Goal: Find specific page/section: Find specific page/section

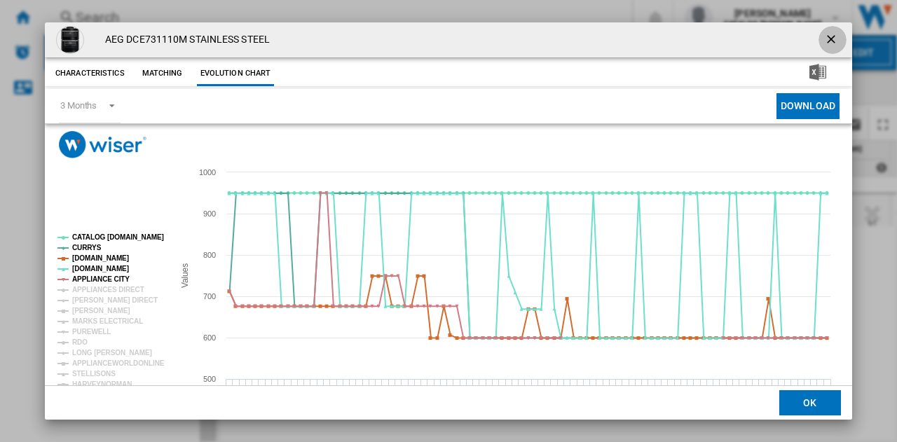
click at [824, 34] on ng-md-icon "getI18NText('BUTTONS.CLOSE_DIALOG')" at bounding box center [832, 40] width 17 height 17
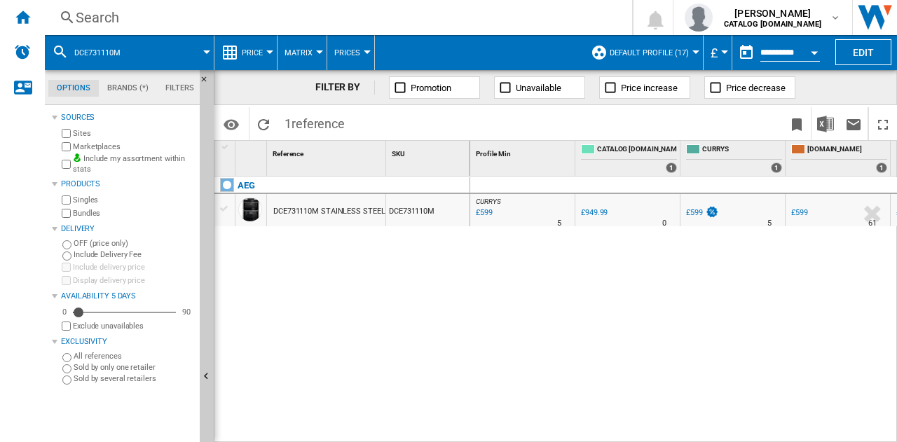
click at [114, 12] on div "Search" at bounding box center [336, 18] width 520 height 20
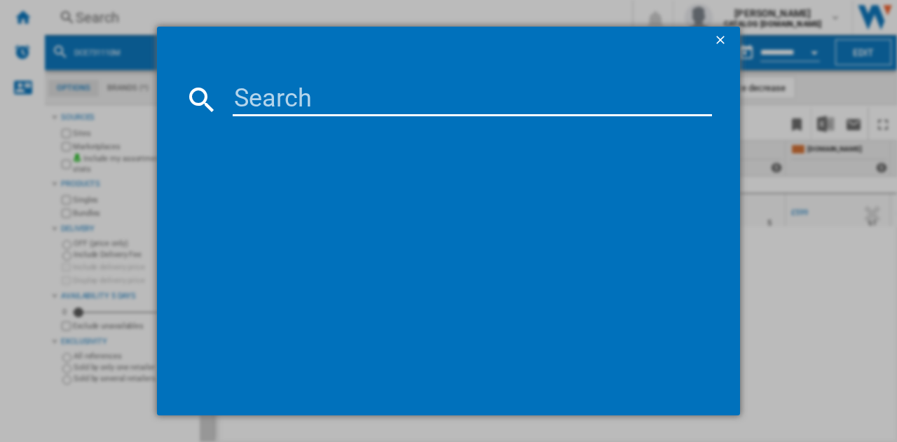
drag, startPoint x: 336, startPoint y: 104, endPoint x: 345, endPoint y: 106, distance: 9.3
click at [336, 103] on input at bounding box center [472, 100] width 479 height 34
type input "lfr61944b"
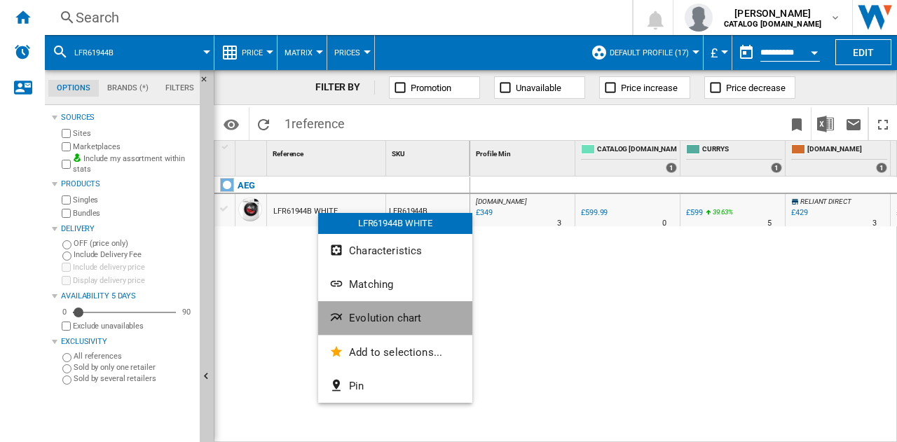
click at [371, 320] on span "Evolution chart" at bounding box center [385, 318] width 72 height 13
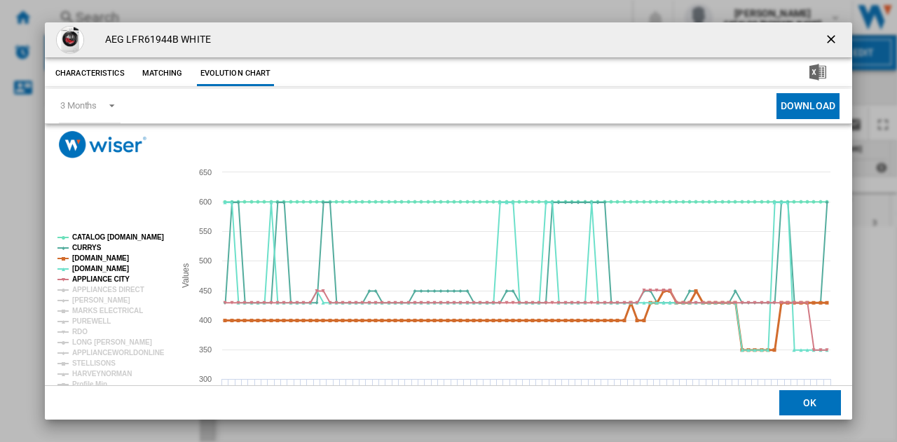
click at [95, 257] on tspan "AMAZON.CO.UK" at bounding box center [100, 258] width 57 height 8
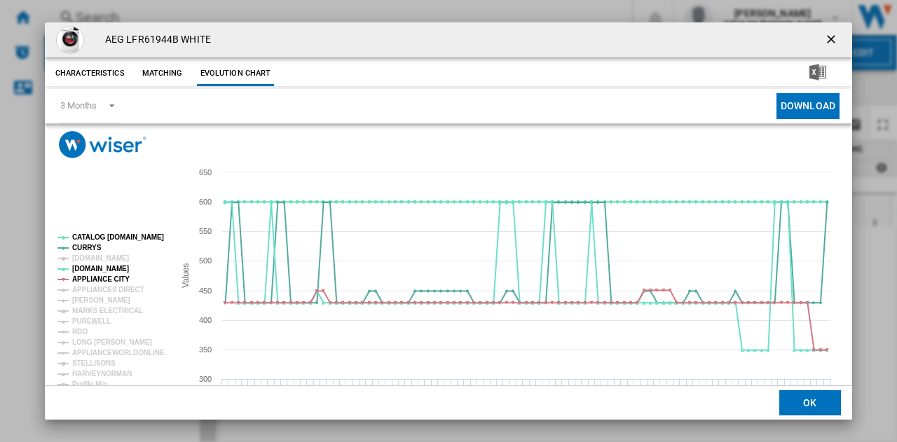
click at [95, 257] on tspan "AMAZON.CO.UK" at bounding box center [100, 258] width 57 height 8
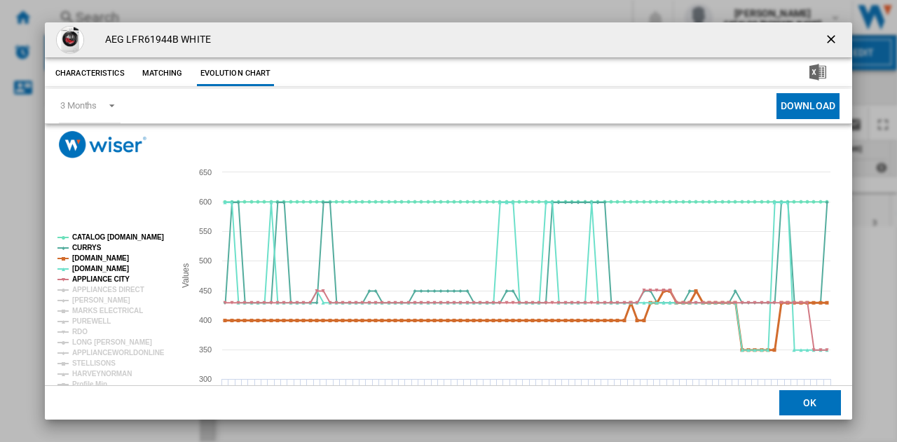
click at [95, 257] on tspan "AMAZON.CO.UK" at bounding box center [100, 258] width 57 height 8
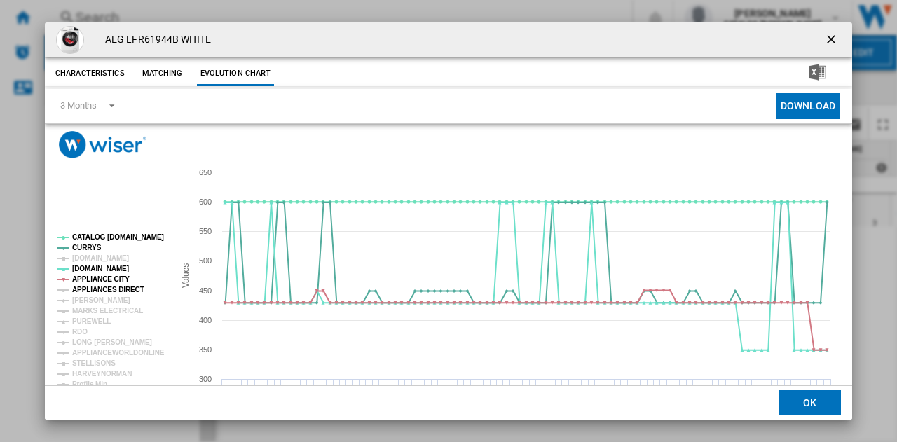
click at [88, 289] on tspan "APPLIANCES DIRECT" at bounding box center [108, 290] width 72 height 8
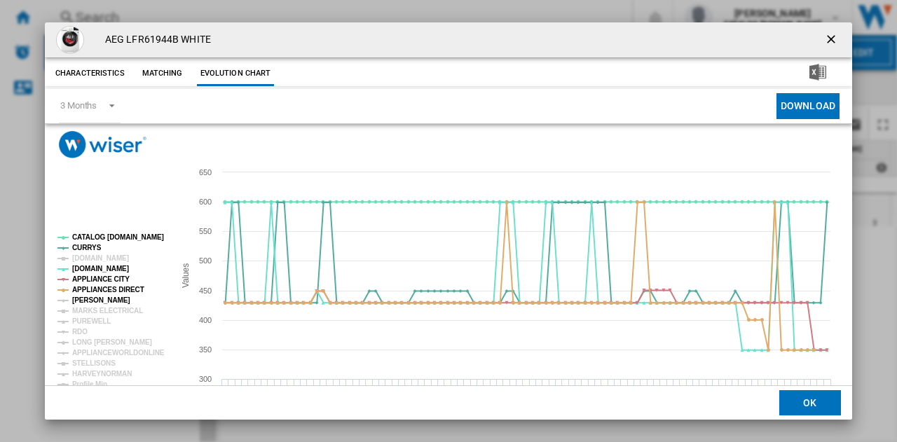
click at [93, 301] on tspan "JOHN LEWIS" at bounding box center [101, 300] width 58 height 8
